Goal: Task Accomplishment & Management: Use online tool/utility

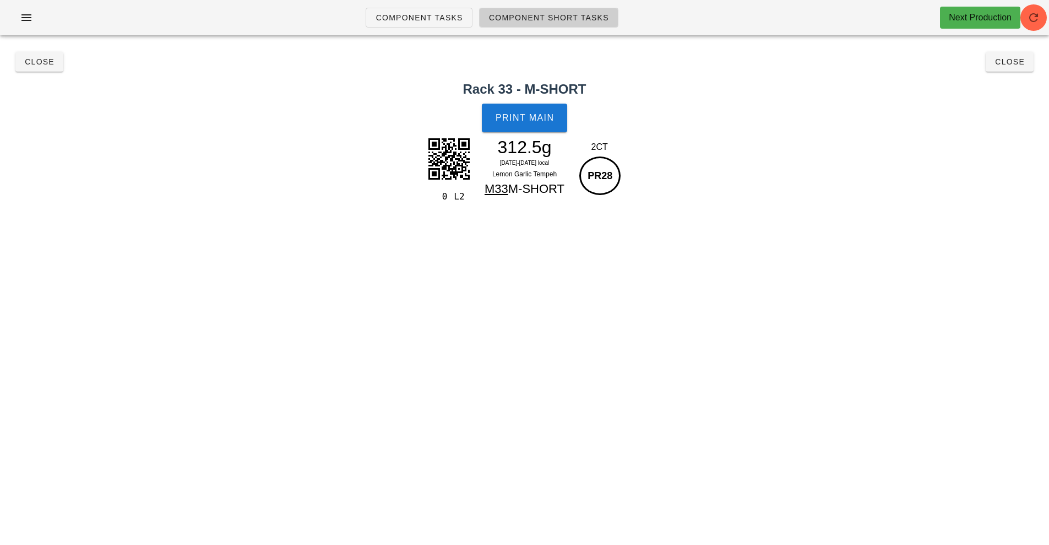
click at [430, 258] on div "Component Tasks Component Short Tasks Next Production Search All veg protein st…" at bounding box center [524, 272] width 1049 height 545
click at [1032, 69] on button "Close" at bounding box center [1010, 62] width 48 height 20
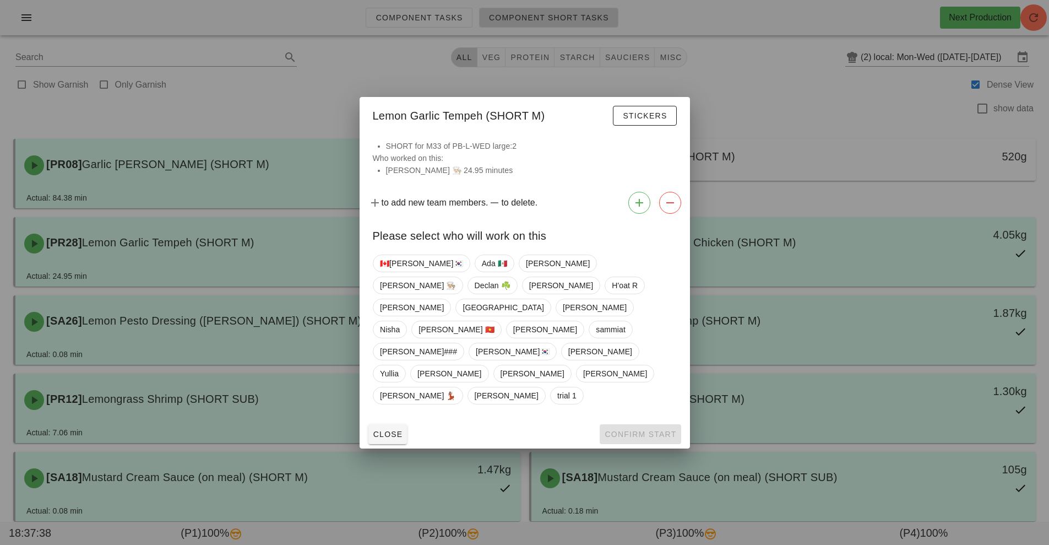
click at [759, 103] on div at bounding box center [524, 272] width 1049 height 545
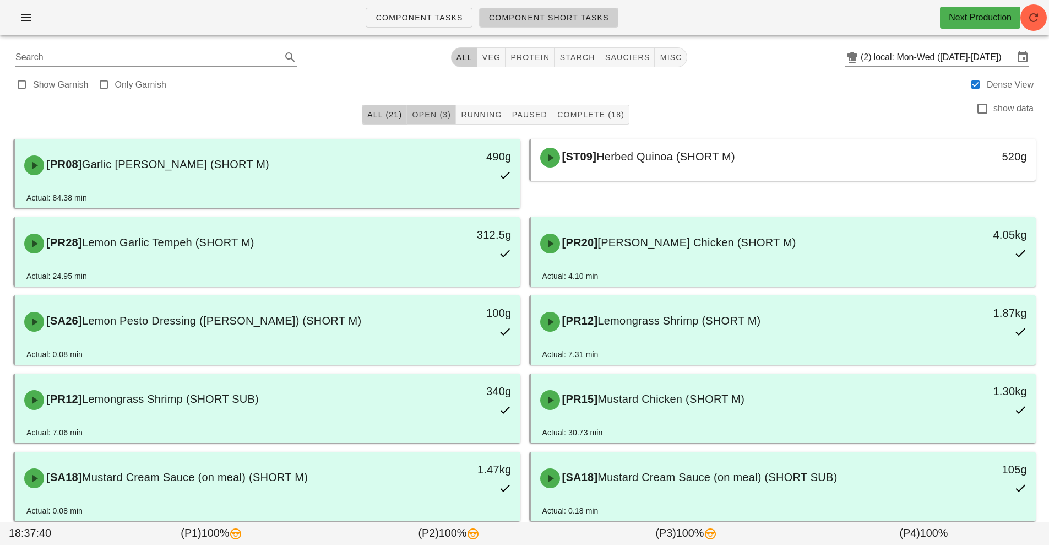
click at [432, 116] on span "Open (3)" at bounding box center [431, 114] width 40 height 9
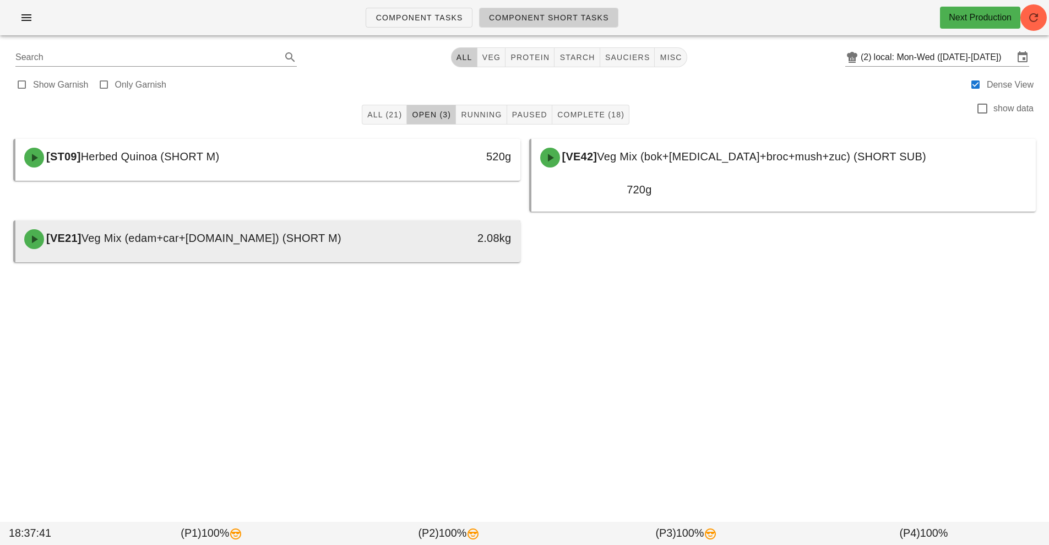
click at [256, 232] on span "Veg Mix (edam+car+[DOMAIN_NAME]) (SHORT M)" at bounding box center [212, 238] width 260 height 12
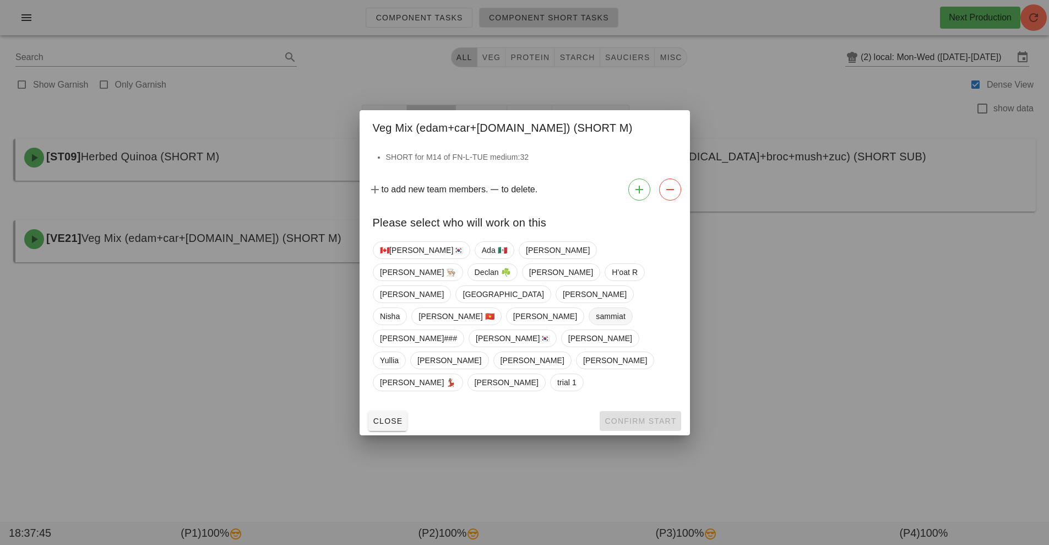
click at [596, 324] on span "sammiat" at bounding box center [611, 316] width 30 height 17
click at [655, 411] on button "Confirm Start" at bounding box center [640, 421] width 81 height 20
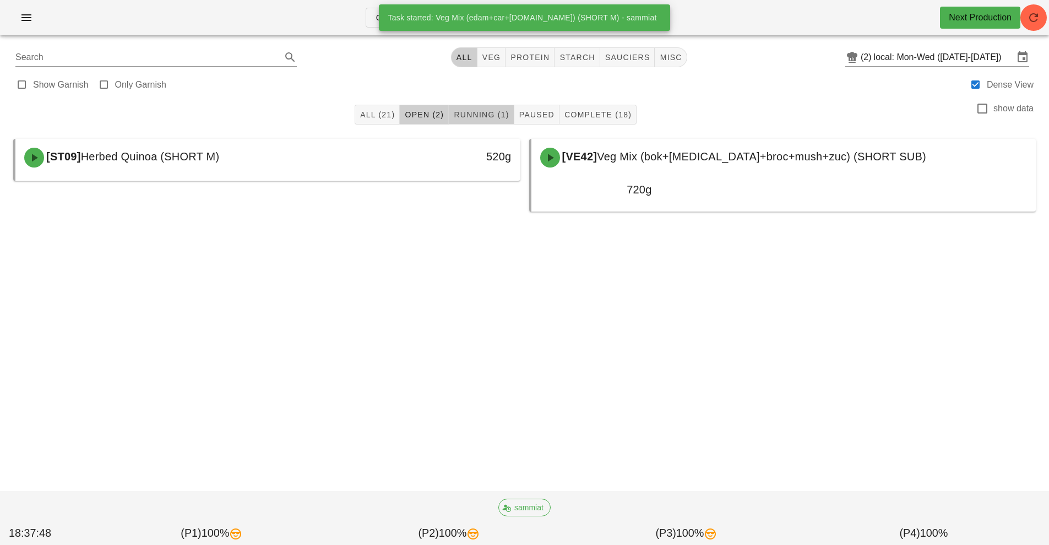
click at [494, 113] on span "Running (1)" at bounding box center [481, 114] width 56 height 9
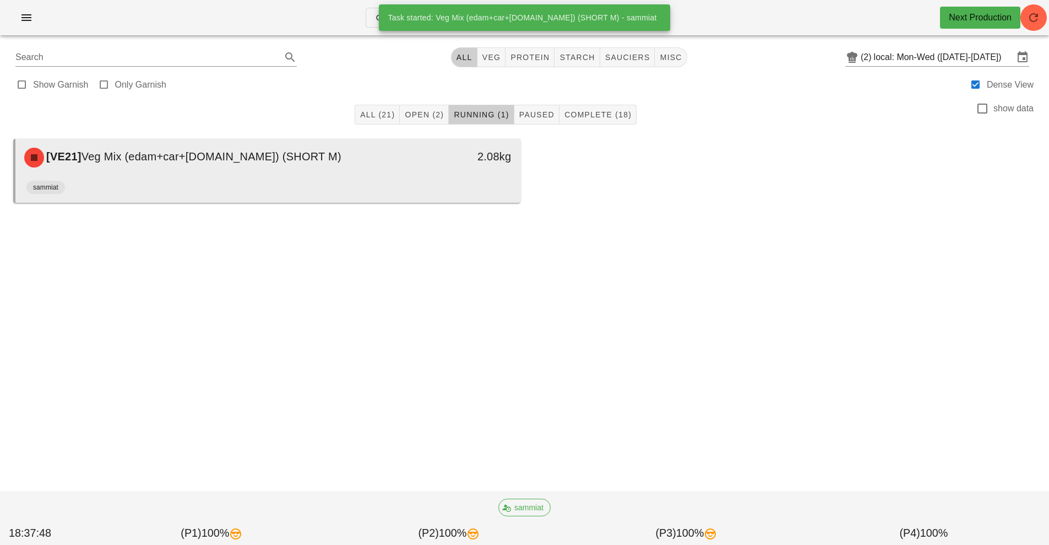
click at [387, 186] on div "sammiat" at bounding box center [267, 189] width 483 height 26
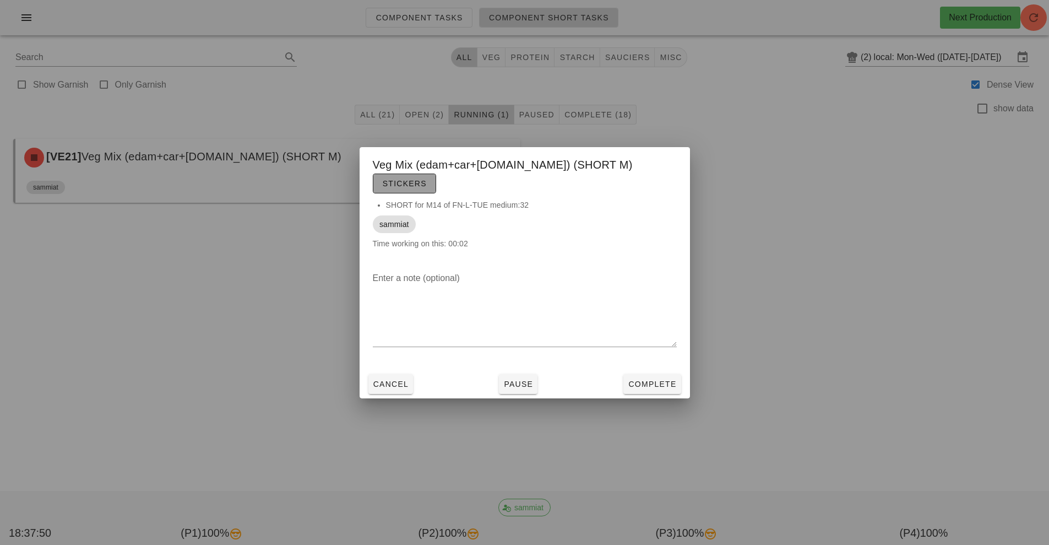
click at [427, 179] on span "Stickers" at bounding box center [404, 183] width 45 height 9
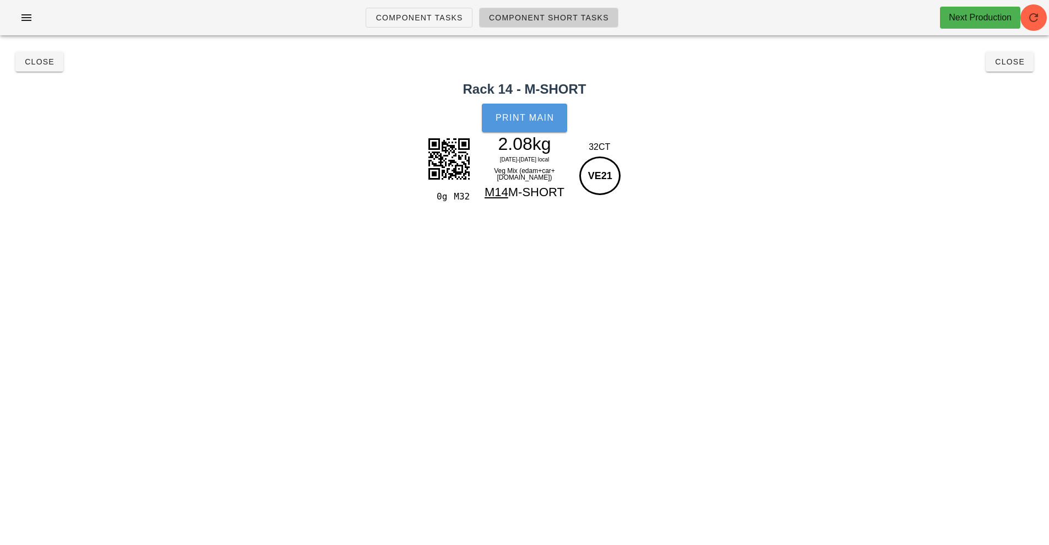
click at [525, 124] on button "Print Main" at bounding box center [524, 118] width 85 height 29
click at [1021, 69] on button "Close" at bounding box center [1010, 62] width 48 height 20
